Goal: Transaction & Acquisition: Obtain resource

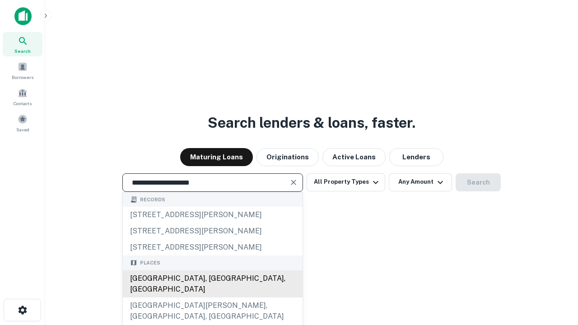
click at [212, 297] on div "[GEOGRAPHIC_DATA], [GEOGRAPHIC_DATA], [GEOGRAPHIC_DATA]" at bounding box center [213, 283] width 180 height 27
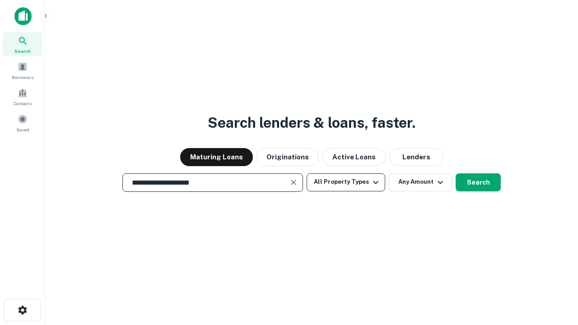
type input "**********"
click at [346, 182] on button "All Property Types" at bounding box center [345, 182] width 79 height 18
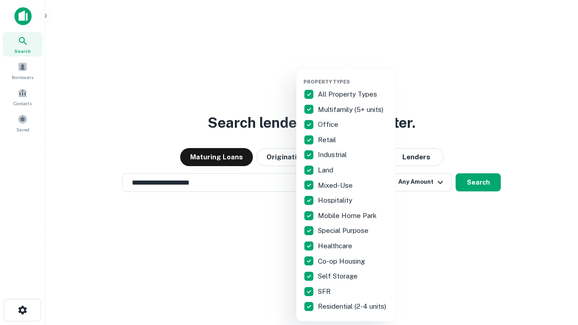
click at [353, 76] on button "button" at bounding box center [352, 76] width 99 height 0
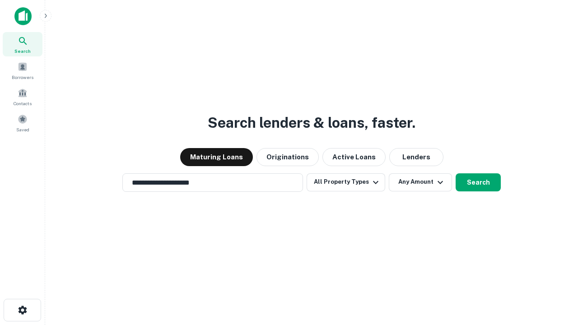
scroll to position [14, 0]
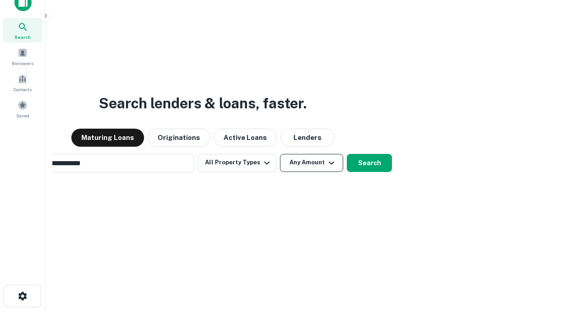
click at [280, 154] on button "Any Amount" at bounding box center [311, 163] width 63 height 18
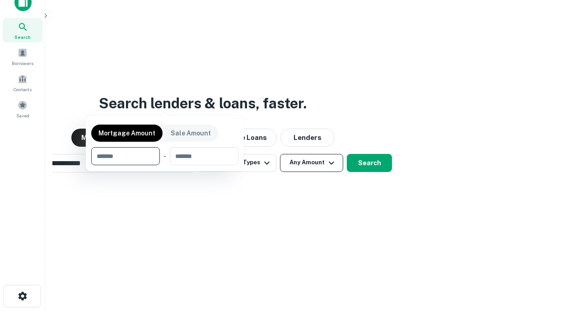
scroll to position [14, 0]
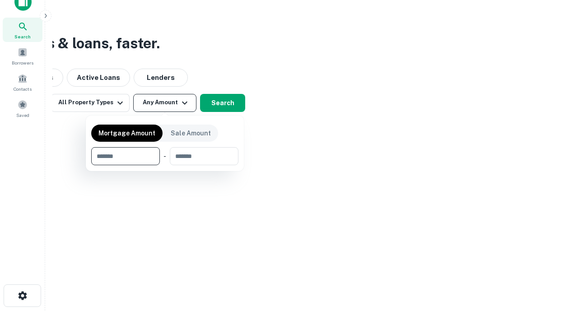
type input "*******"
click at [165, 165] on button "button" at bounding box center [164, 165] width 147 height 0
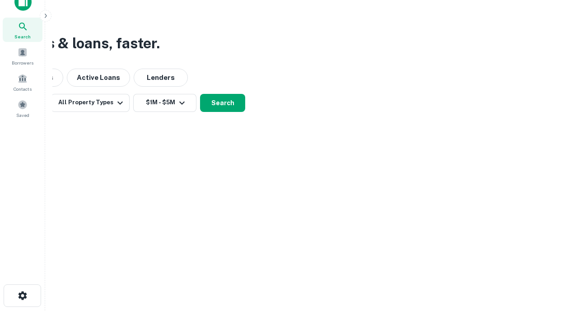
scroll to position [5, 167]
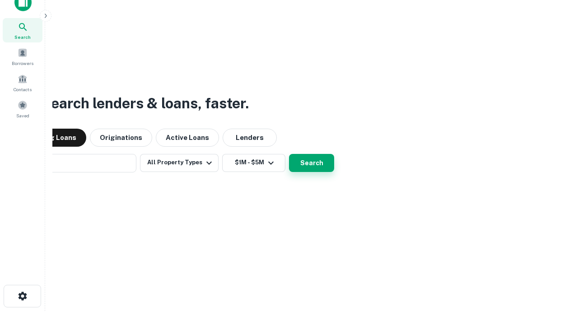
click at [289, 154] on button "Search" at bounding box center [311, 163] width 45 height 18
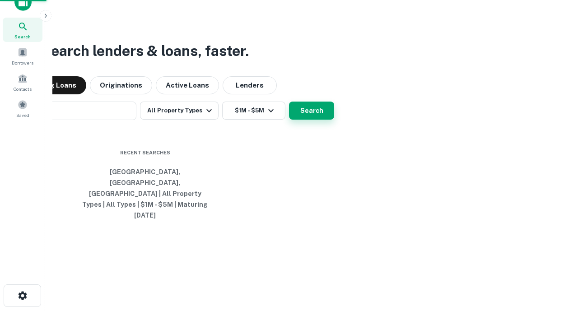
scroll to position [24, 255]
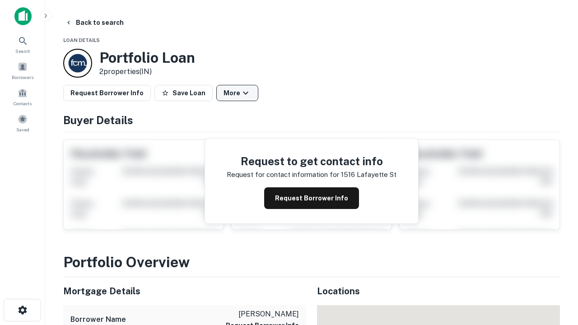
click at [237, 93] on button "More" at bounding box center [237, 93] width 42 height 16
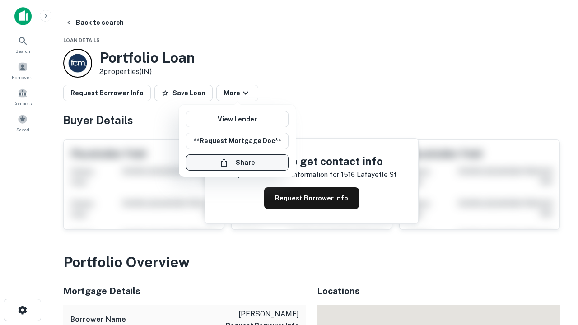
click at [237, 162] on button "Share" at bounding box center [237, 162] width 102 height 16
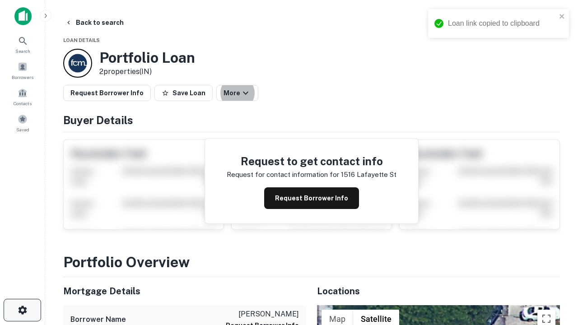
click at [22, 310] on icon "button" at bounding box center [22, 310] width 11 height 11
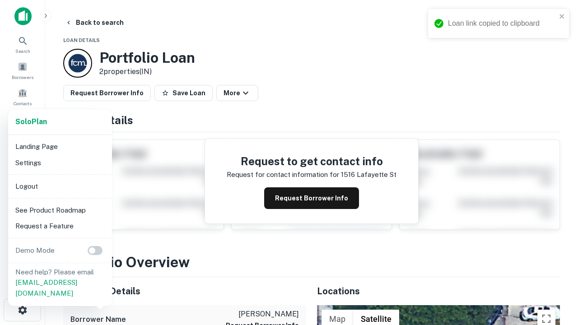
click at [60, 186] on li "Logout" at bounding box center [60, 186] width 97 height 16
